Goal: Task Accomplishment & Management: Complete application form

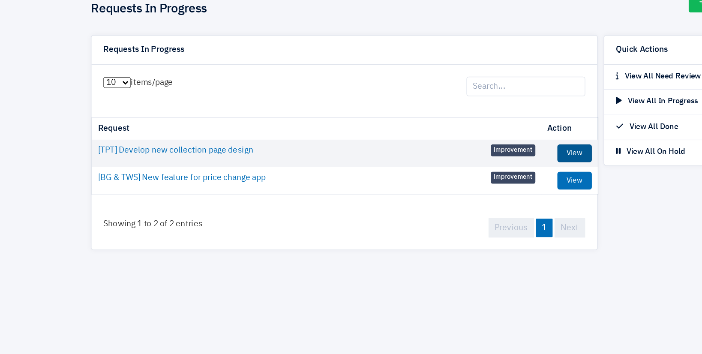
click at [459, 156] on link "View" at bounding box center [455, 158] width 25 height 13
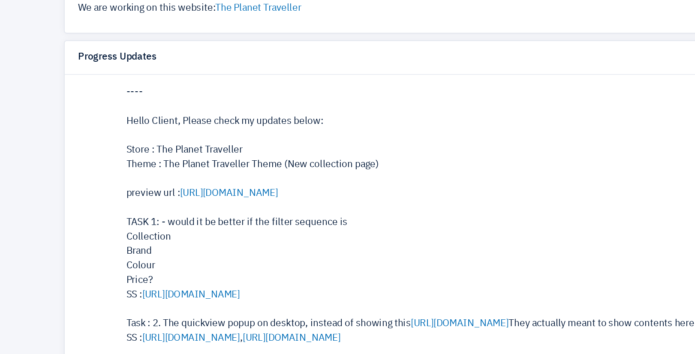
scroll to position [47, 0]
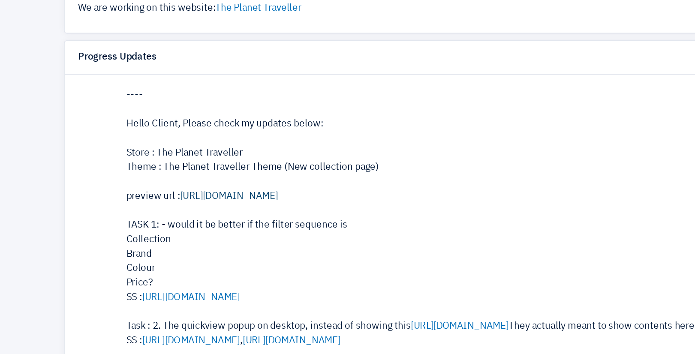
click at [187, 202] on link "[URL][DOMAIN_NAME]" at bounding box center [206, 203] width 61 height 6
drag, startPoint x: 187, startPoint y: 202, endPoint x: 155, endPoint y: 176, distance: 40.8
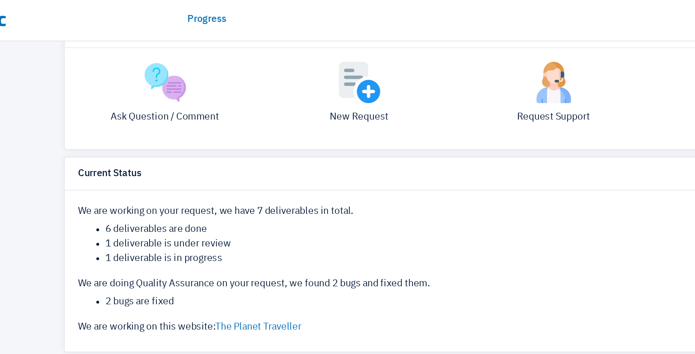
click at [147, 84] on div "Ask Question / Comment New Request Request Support Not Sure?" at bounding box center [348, 61] width 488 height 63
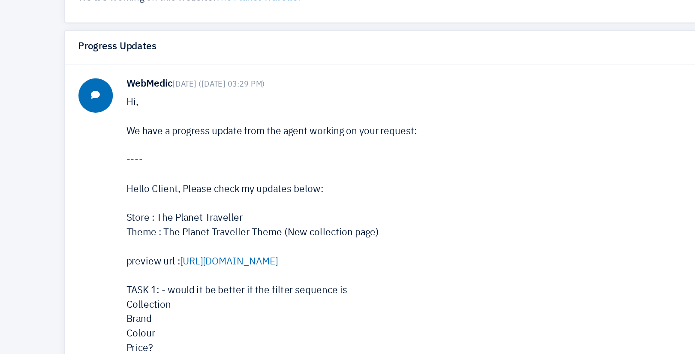
scroll to position [285, 0]
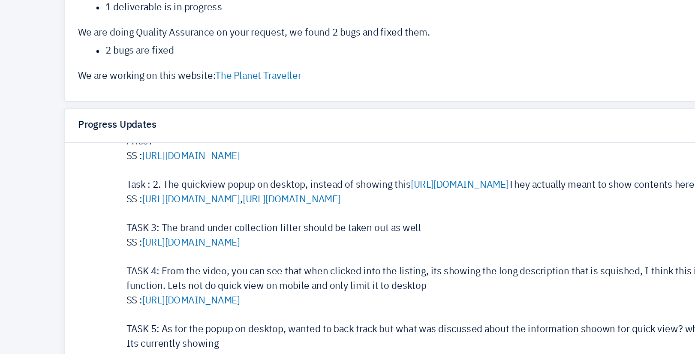
scroll to position [175, 0]
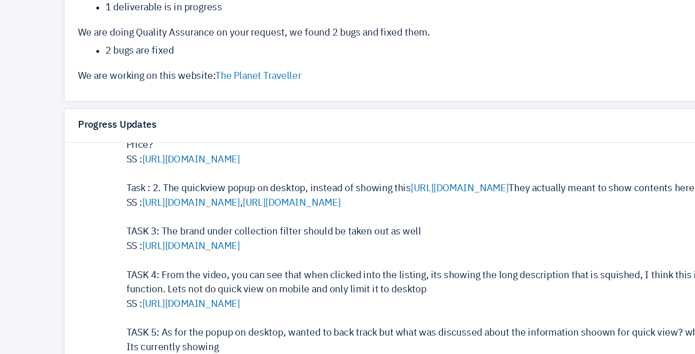
click at [496, 254] on link "https://prnt.sc/9QYBweqMpbn8" at bounding box center [526, 251] width 61 height 6
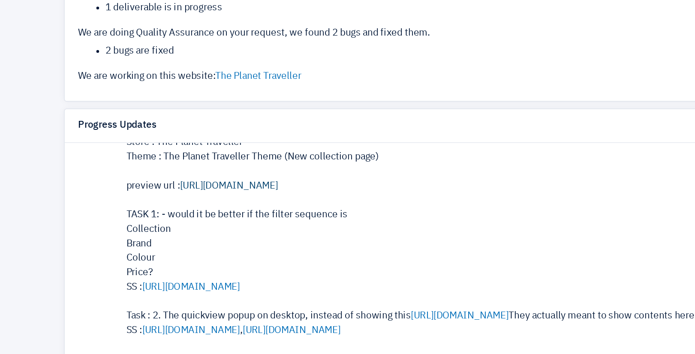
scroll to position [96, 0]
click at [194, 249] on link "https://sg.theplanettraveller.com/collections/24-bottles" at bounding box center [206, 249] width 61 height 6
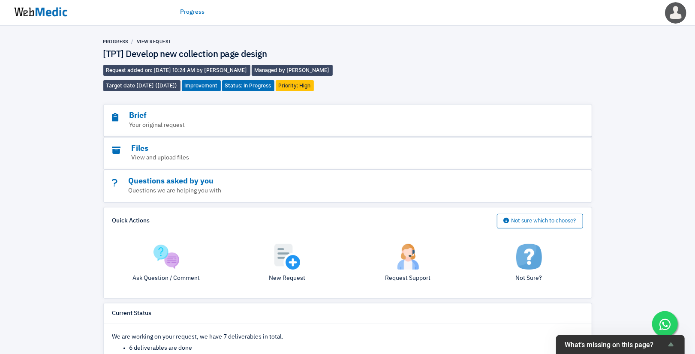
click at [25, 15] on img at bounding box center [41, 12] width 64 height 27
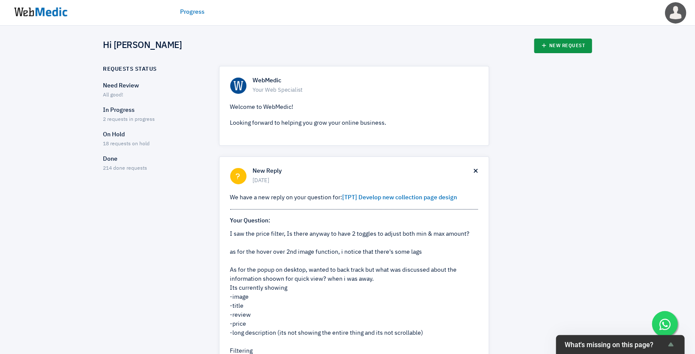
click at [573, 40] on link "New Request" at bounding box center [563, 46] width 58 height 15
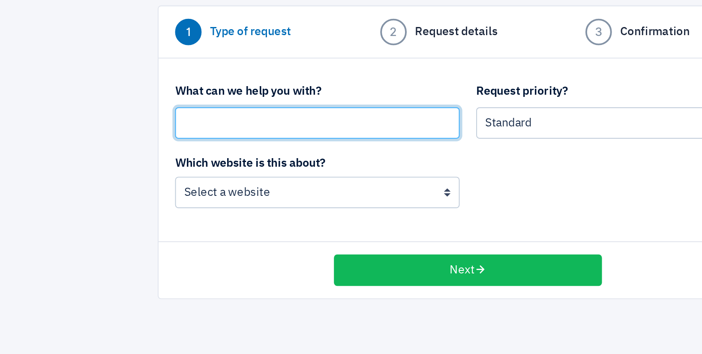
click at [227, 130] on input "text" at bounding box center [272, 128] width 147 height 16
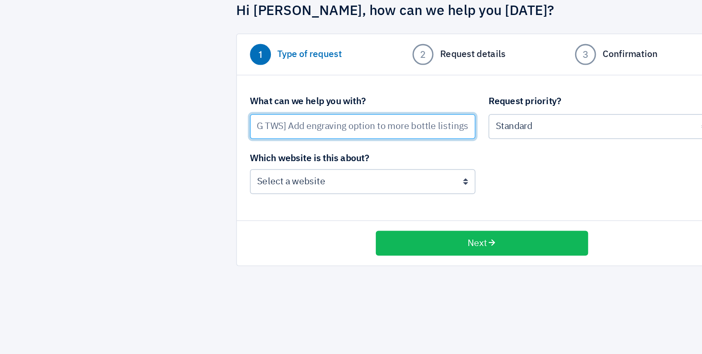
type input "[TPT, BG TWS] Add engraving option to more bottle listings"
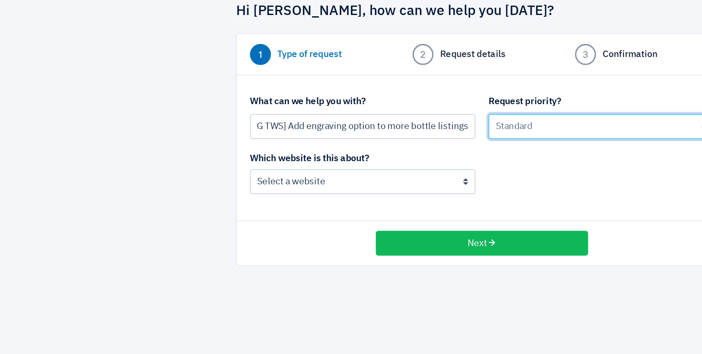
scroll to position [0, 0]
click at [389, 132] on select "Urgent: this is a mission critical issue High: this needs to be prioritized bef…" at bounding box center [428, 128] width 147 height 16
select select
click at [355, 120] on select "Urgent: this is a mission critical issue High: this needs to be prioritized bef…" at bounding box center [428, 128] width 147 height 16
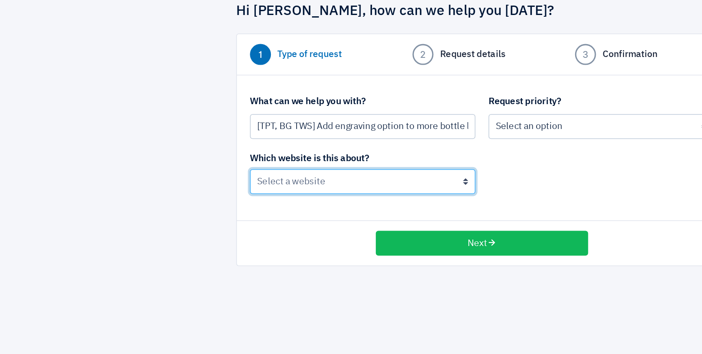
click at [207, 169] on select "BoardingGate The Wallet Shop The Planet Traveller" at bounding box center [272, 164] width 147 height 16
select select "195"
click at [199, 156] on select "BoardingGate The Wallet Shop The Planet Traveller" at bounding box center [272, 164] width 147 height 16
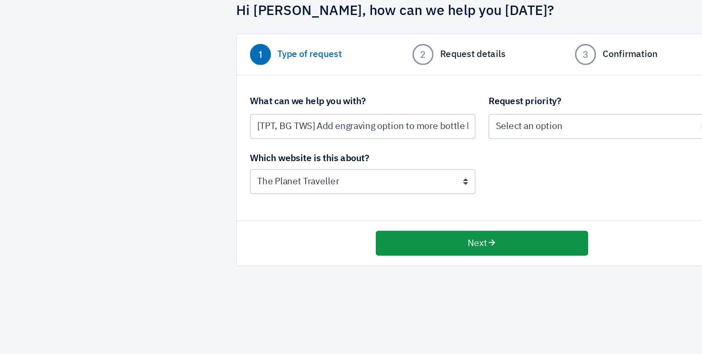
click at [406, 204] on button "Next" at bounding box center [351, 204] width 139 height 16
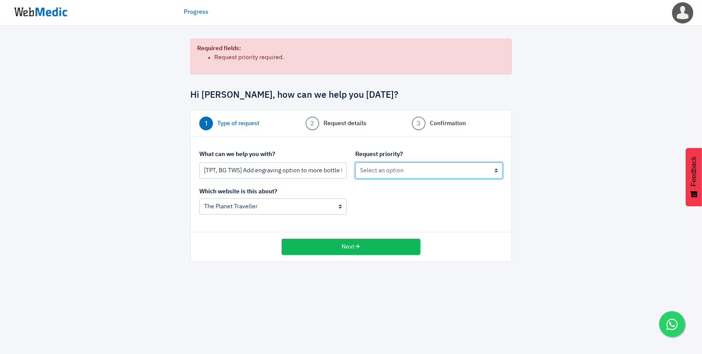
click at [418, 162] on select "Urgent: this is a mission critical issue High: this needs to be prioritized bef…" at bounding box center [428, 170] width 147 height 16
select select "3"
click at [355, 162] on select "Urgent: this is a mission critical issue High: this needs to be prioritized bef…" at bounding box center [428, 170] width 147 height 16
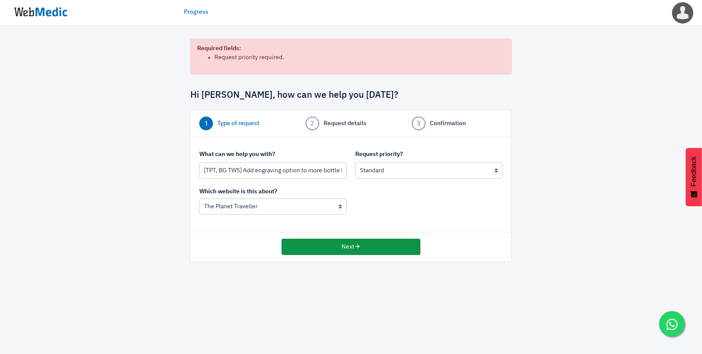
click at [383, 252] on button "Next" at bounding box center [351, 247] width 139 height 16
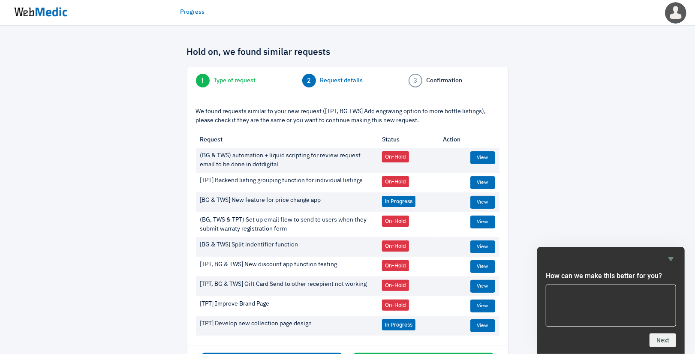
scroll to position [34, 0]
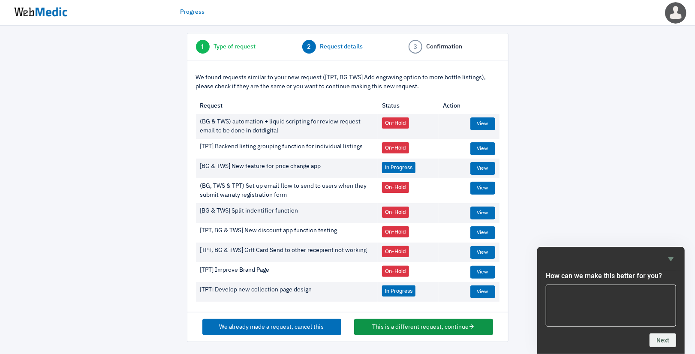
click at [397, 328] on button "This is a different request, continue" at bounding box center [423, 327] width 139 height 16
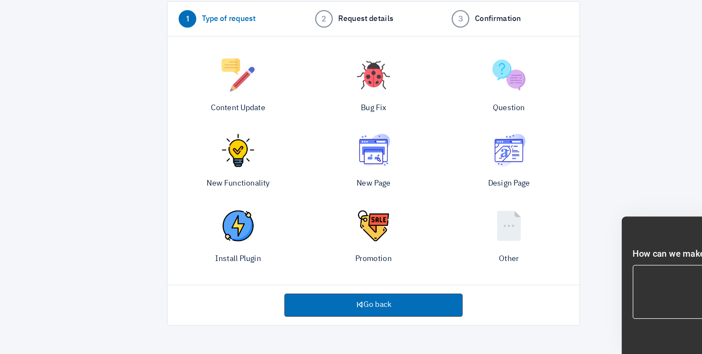
click at [459, 252] on img at bounding box center [457, 254] width 26 height 26
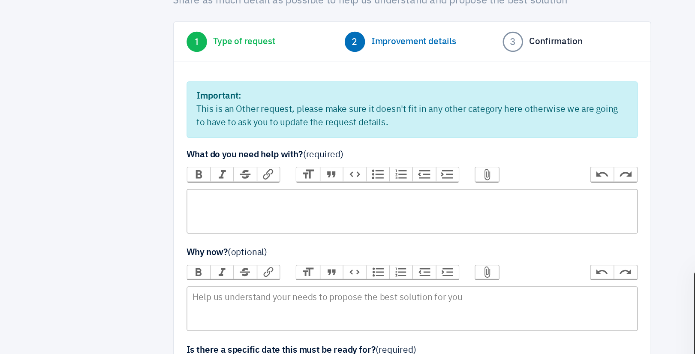
click at [231, 201] on trix-editor at bounding box center [347, 207] width 303 height 30
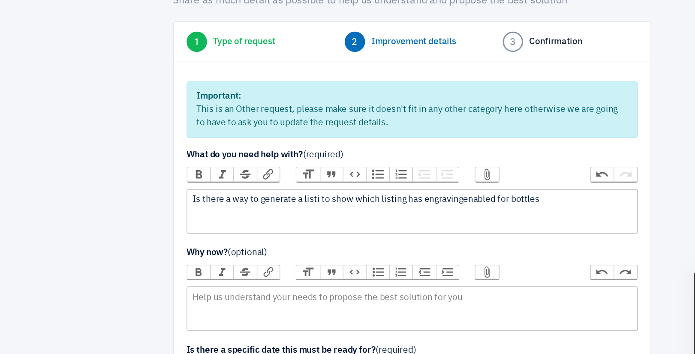
click at [381, 201] on div "Is there a way to generate a listi to show which listing has engravingenabled f…" at bounding box center [347, 199] width 295 height 9
click at [448, 198] on div "Is there a way to generate a listi to show which listing has engraving enabled …" at bounding box center [347, 199] width 295 height 9
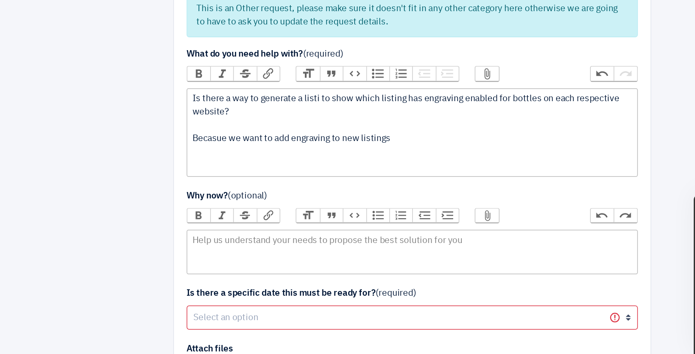
scroll to position [20, 0]
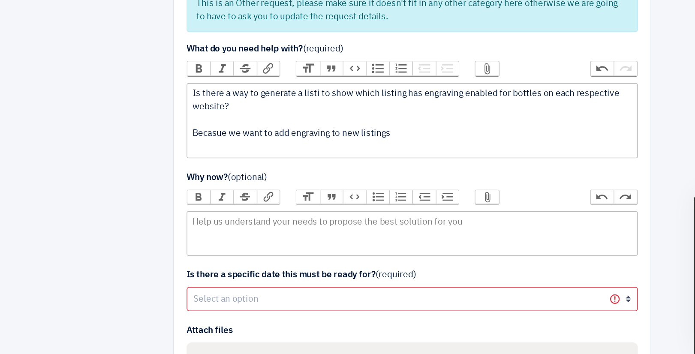
type trix-editor "<div>Is there a way to generate a listi to show which listing has engraving ena…"
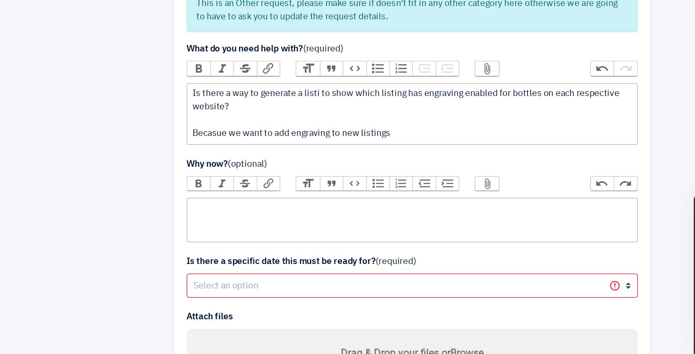
click at [228, 262] on trix-editor at bounding box center [347, 264] width 303 height 30
type trix-editor "<div>Expand offering</div>"
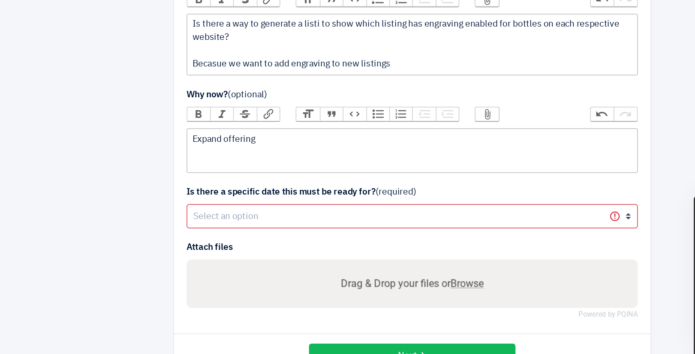
scroll to position [96, 0]
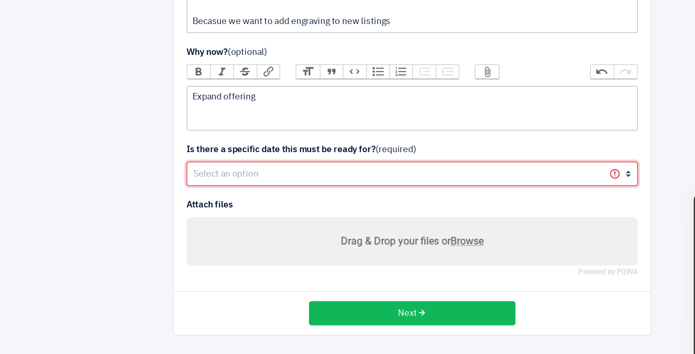
click at [233, 232] on select "Yes No" at bounding box center [347, 233] width 303 height 16
select select "1"
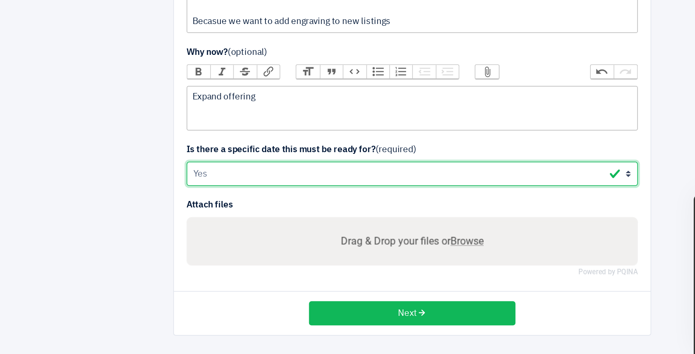
click at [196, 225] on select "Yes No" at bounding box center [347, 233] width 303 height 16
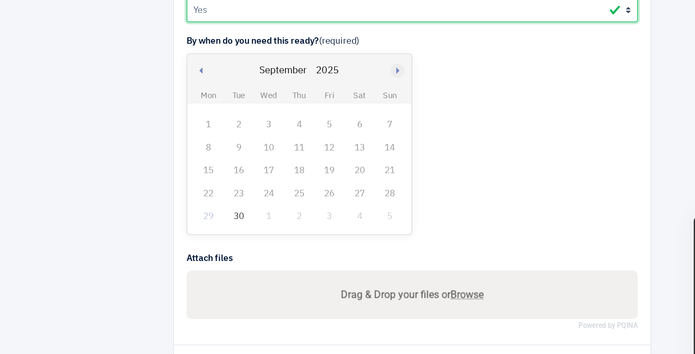
scroll to position [220, 0]
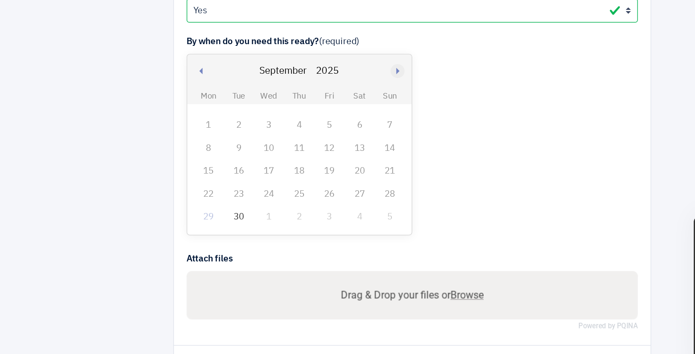
click at [339, 148] on button "Next month" at bounding box center [338, 149] width 21 height 23
click at [204, 150] on button "Previous month" at bounding box center [205, 149] width 21 height 23
click at [338, 146] on button "Next month" at bounding box center [338, 149] width 21 height 23
select select "9"
click at [295, 182] on div "3" at bounding box center [291, 185] width 11 height 11
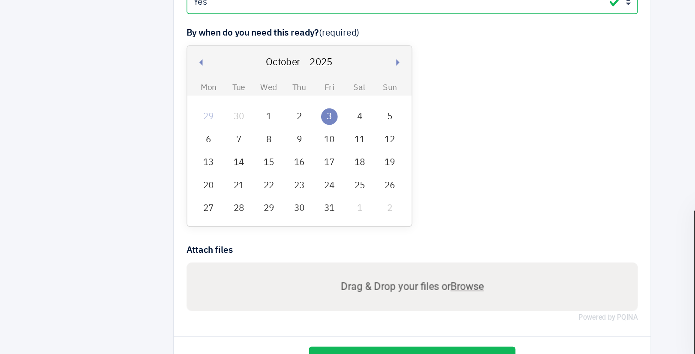
click at [279, 186] on td "2" at bounding box center [271, 184] width 20 height 15
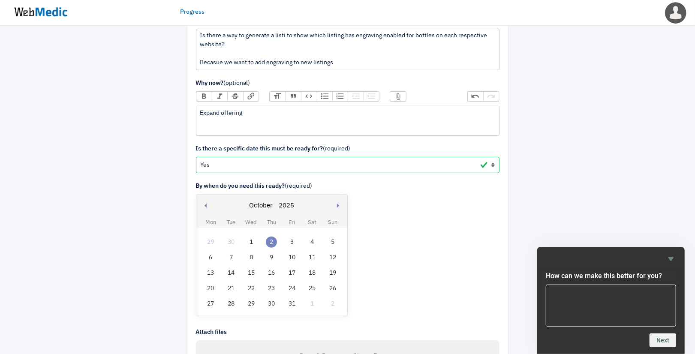
scroll to position [241, 0]
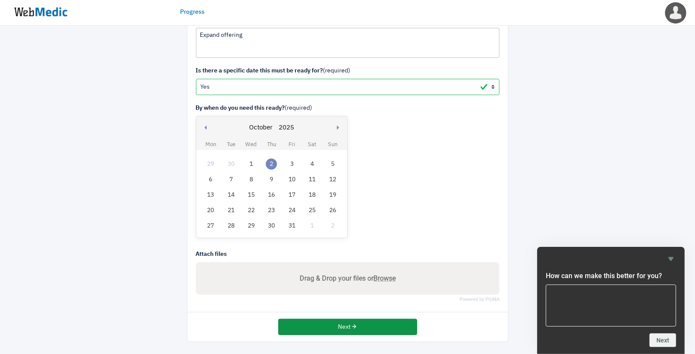
click at [349, 327] on button "Next" at bounding box center [347, 327] width 139 height 16
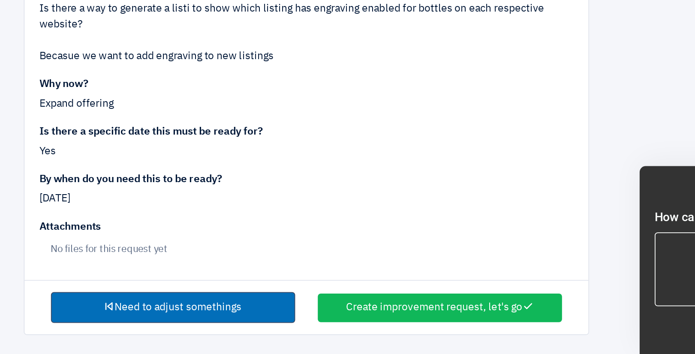
scroll to position [23, 0]
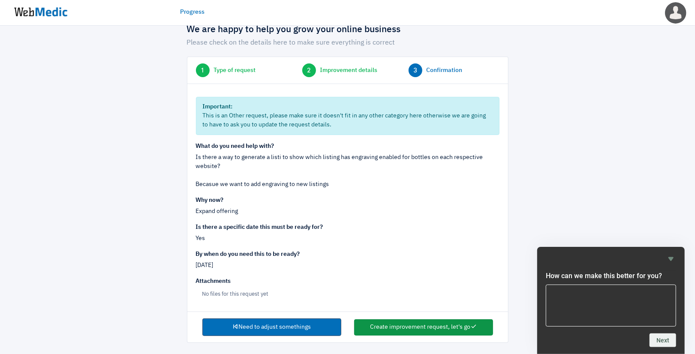
click at [473, 328] on icon "button" at bounding box center [474, 327] width 6 height 6
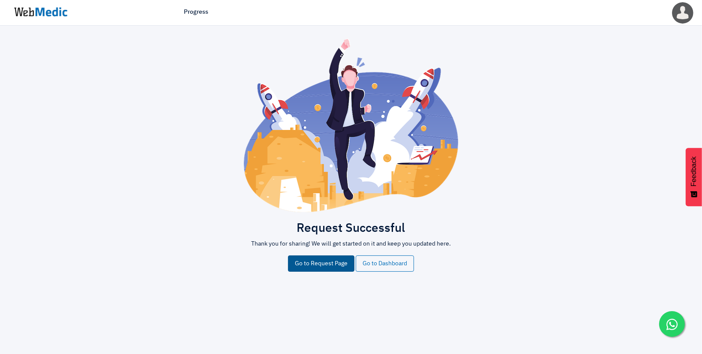
click at [345, 267] on link "Go to Request Page" at bounding box center [321, 263] width 66 height 16
